Goal: Information Seeking & Learning: Check status

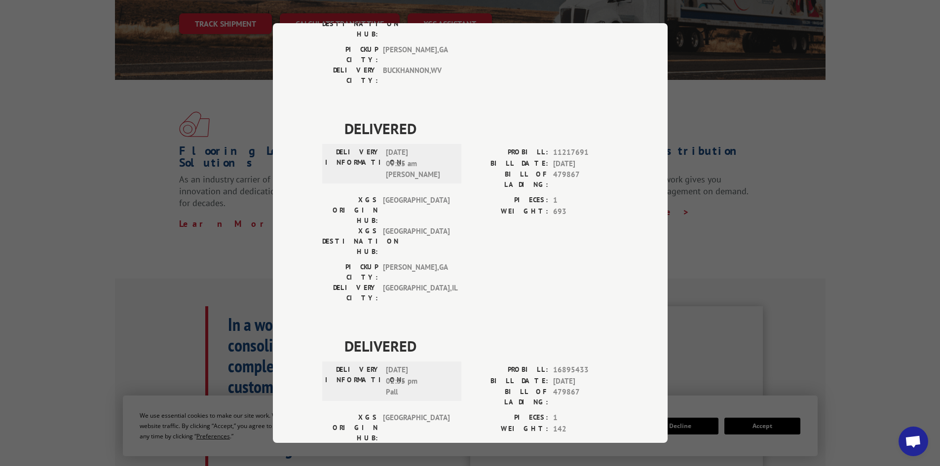
scroll to position [160, 0]
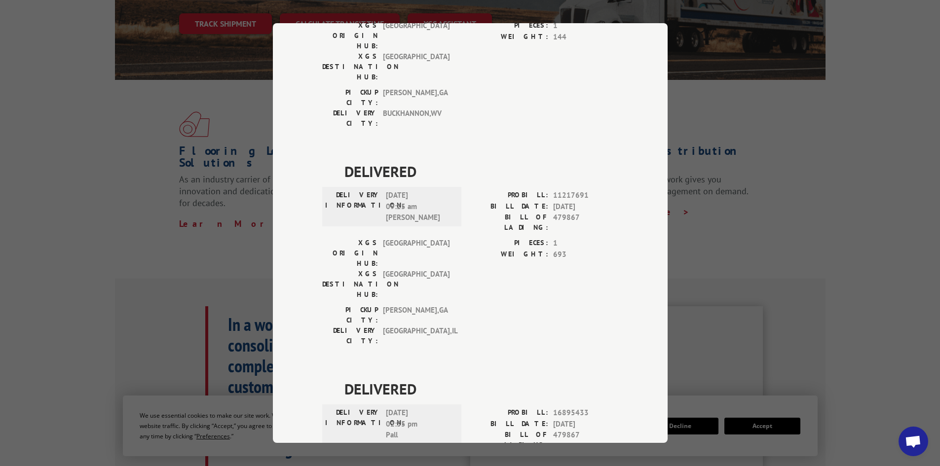
click at [774, 150] on div "Track Shipment DELIVERED DELIVERY INFORMATION: PROBILL: 10841332 BILL DATE: [DA…" at bounding box center [470, 233] width 940 height 466
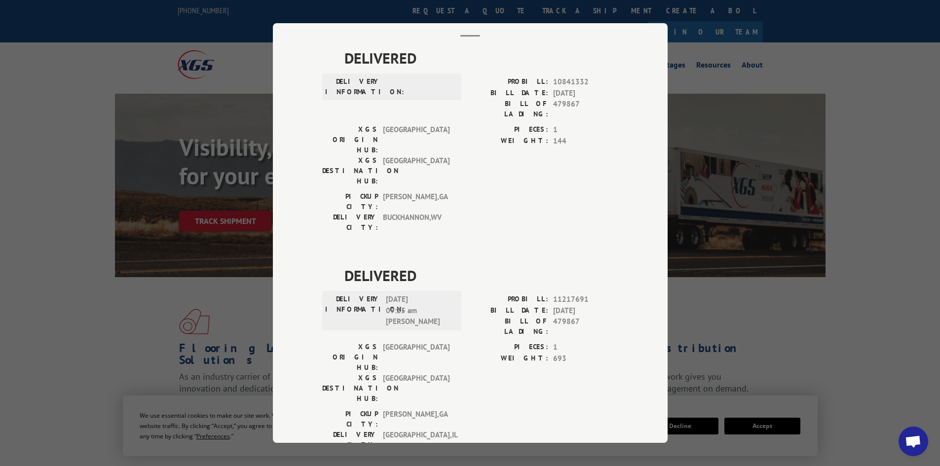
scroll to position [0, 0]
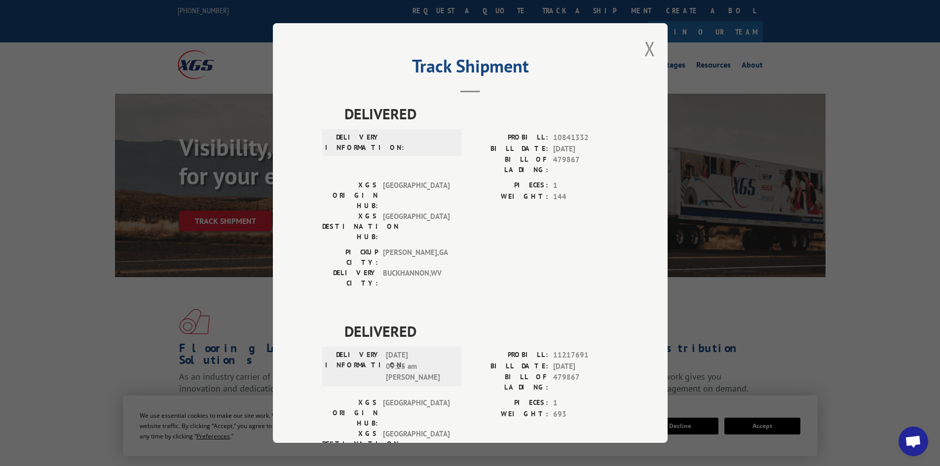
click at [654, 51] on div "Track Shipment DELIVERED DELIVERY INFORMATION: PROBILL: 10841332 BILL DATE: [DA…" at bounding box center [470, 233] width 395 height 420
click at [645, 49] on button "Close modal" at bounding box center [650, 49] width 11 height 26
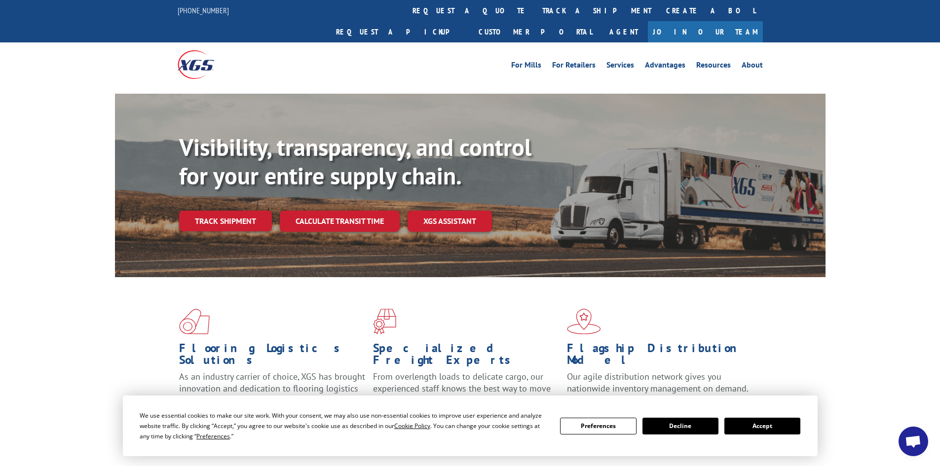
click at [770, 426] on button "Accept" at bounding box center [763, 426] width 76 height 17
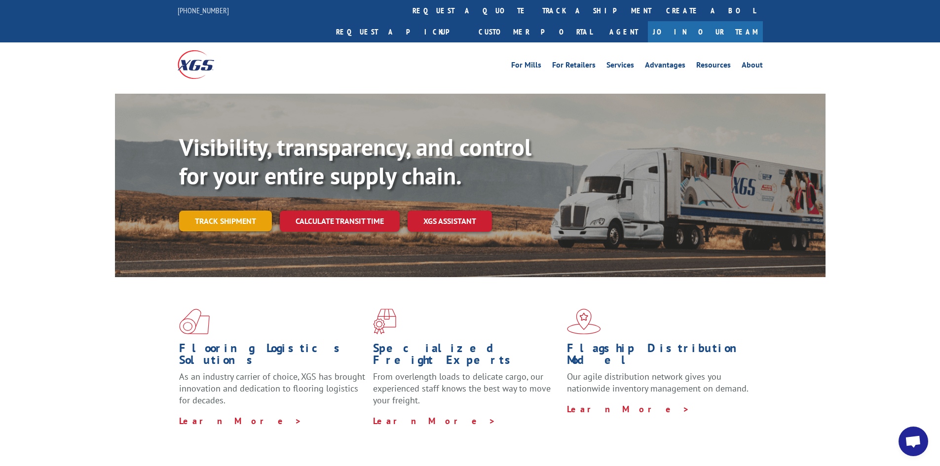
click at [222, 211] on link "Track shipment" at bounding box center [225, 221] width 93 height 21
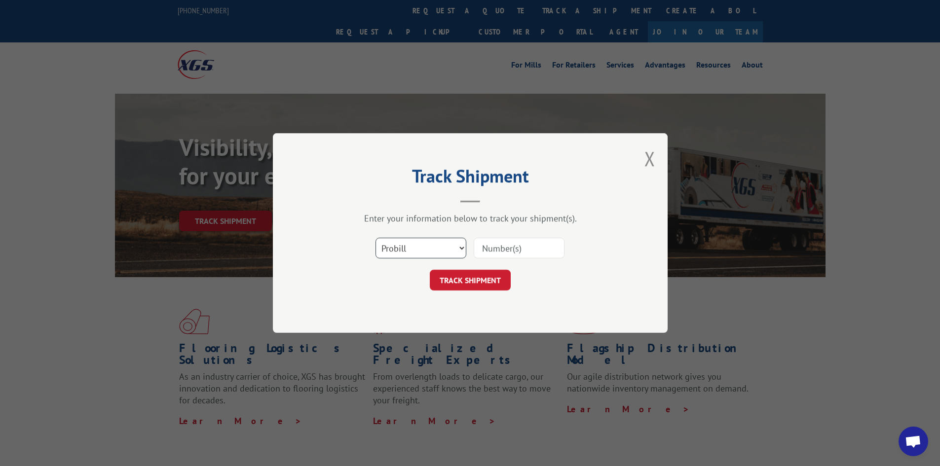
drag, startPoint x: 461, startPoint y: 244, endPoint x: 438, endPoint y: 252, distance: 23.9
click at [461, 244] on select "Select category... Probill BOL PO" at bounding box center [421, 248] width 91 height 21
select select "bol"
click at [376, 238] on select "Select category... Probill BOL PO" at bounding box center [421, 248] width 91 height 21
click at [494, 247] on input at bounding box center [519, 248] width 91 height 21
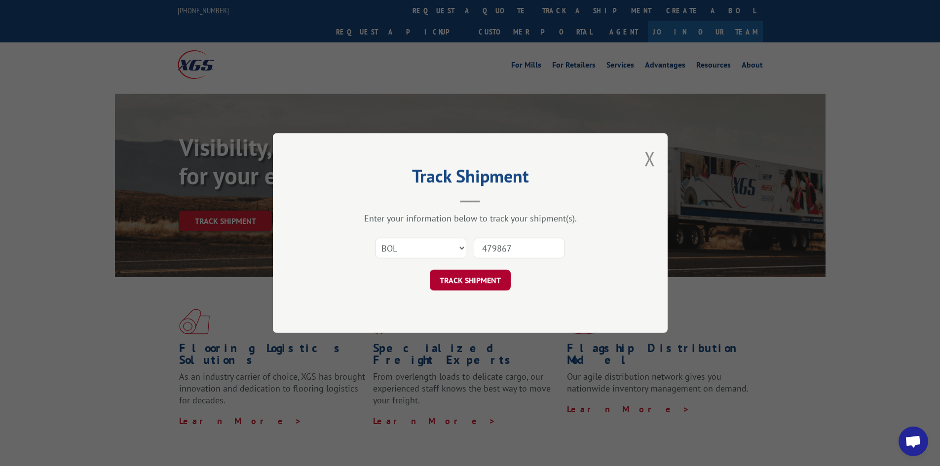
type input "479867"
click at [466, 284] on button "TRACK SHIPMENT" at bounding box center [470, 280] width 81 height 21
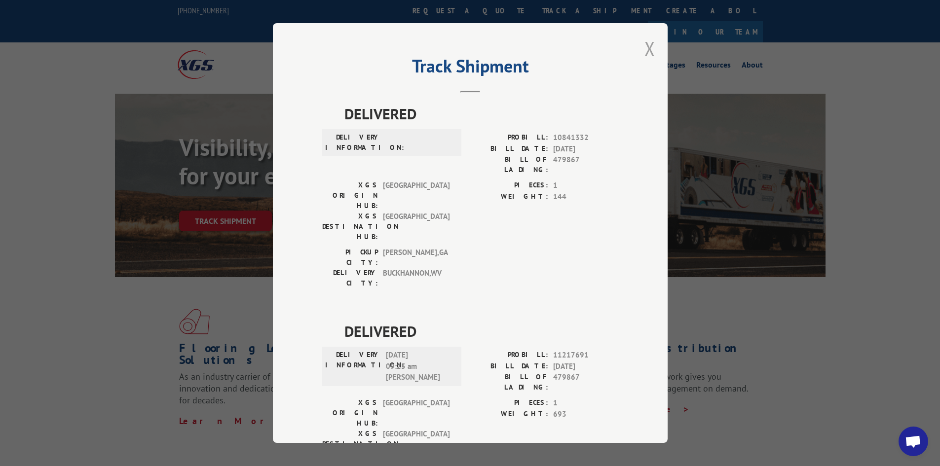
click at [646, 41] on button "Close modal" at bounding box center [650, 49] width 11 height 26
